Goal: Information Seeking & Learning: Learn about a topic

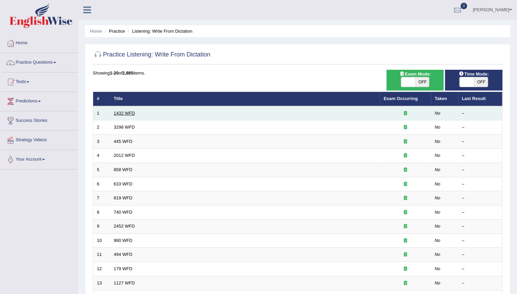
click at [132, 114] on link "1432 WFD" at bounding box center [124, 112] width 21 height 5
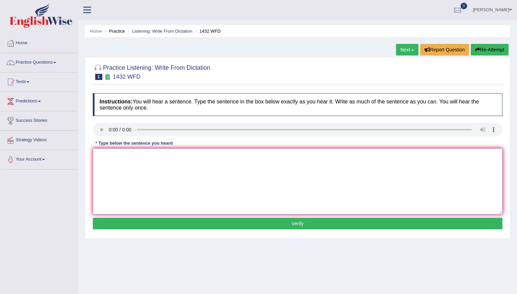
drag, startPoint x: 126, startPoint y: 175, endPoint x: 101, endPoint y: 173, distance: 25.5
click at [101, 173] on textarea at bounding box center [298, 181] width 410 height 66
type textarea "m"
type textarea "More physical activity is benifical to your health."
click at [313, 224] on button "Verify" at bounding box center [298, 224] width 410 height 12
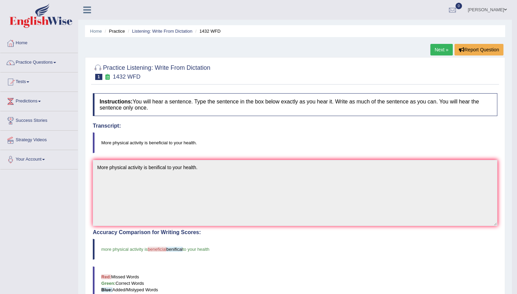
click at [442, 50] on link "Next »" at bounding box center [441, 50] width 22 height 12
